Goal: Transaction & Acquisition: Purchase product/service

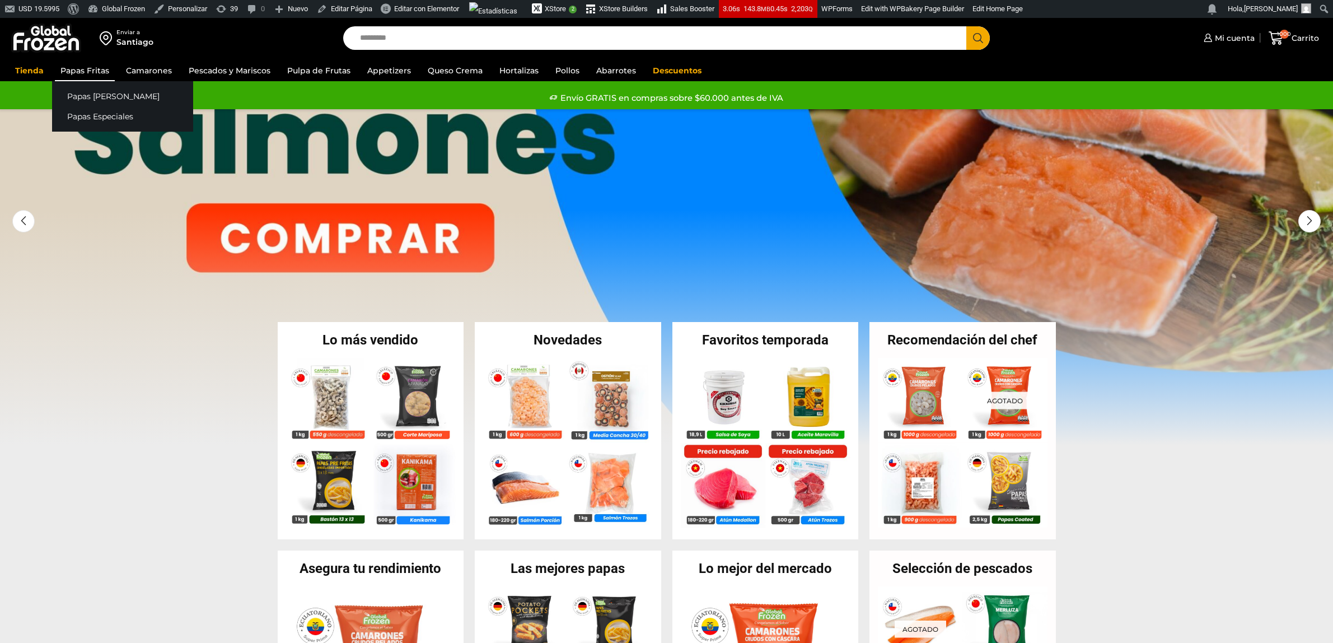
click at [71, 76] on link "Papas Fritas" at bounding box center [85, 70] width 60 height 21
click at [81, 71] on link "Papas Fritas" at bounding box center [85, 70] width 60 height 21
click at [73, 111] on link "Papas Especiales" at bounding box center [122, 116] width 141 height 21
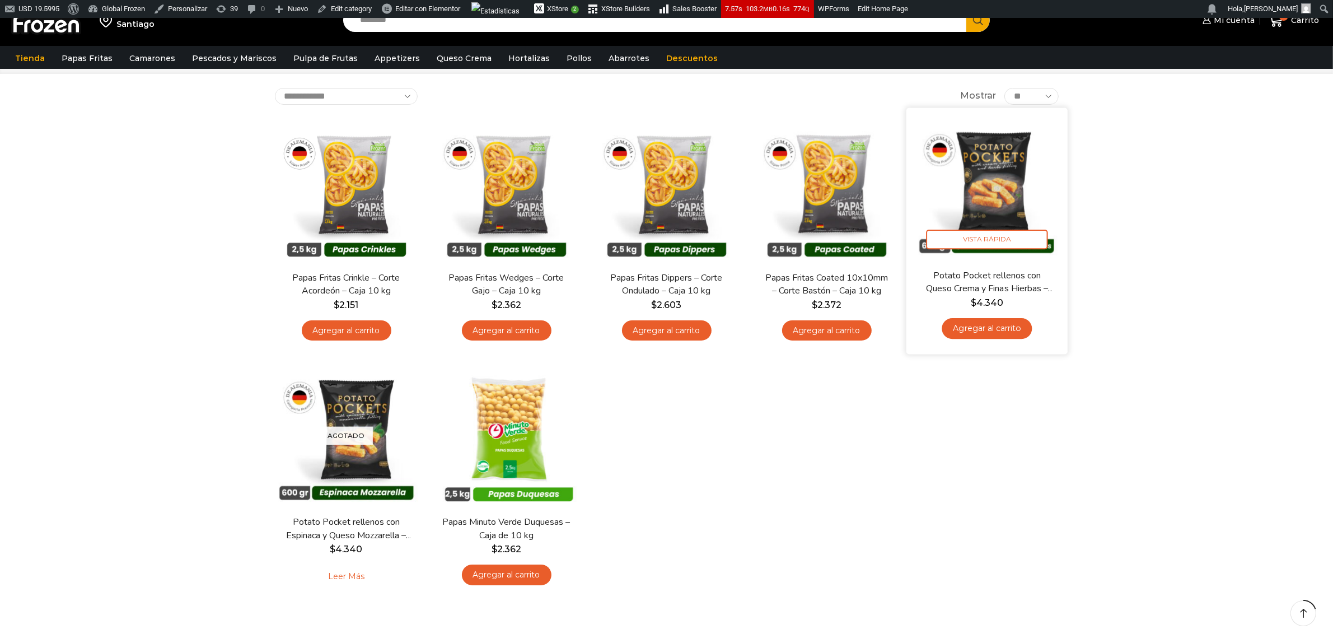
click at [997, 185] on img at bounding box center [987, 188] width 144 height 144
